Goal: Register for event/course

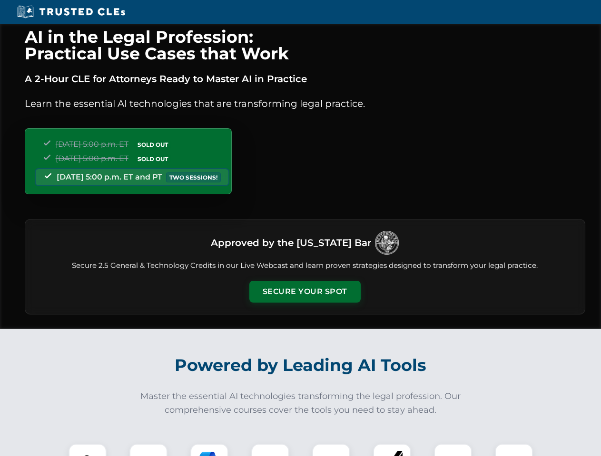
click at [304, 292] on button "Secure Your Spot" at bounding box center [304, 292] width 111 height 22
click at [87, 450] on img at bounding box center [88, 463] width 28 height 28
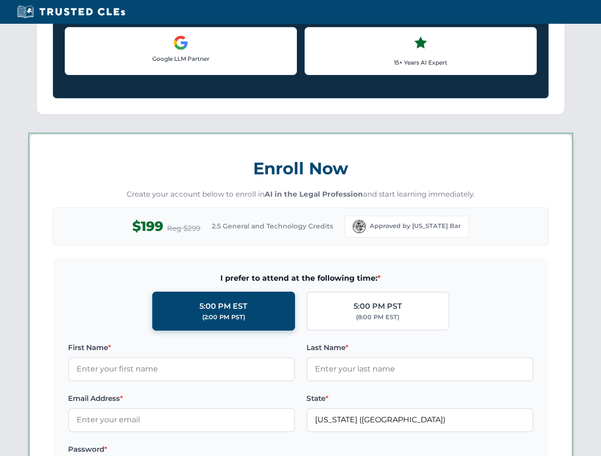
click at [209, 450] on label "Password *" at bounding box center [181, 449] width 227 height 11
